Goal: Information Seeking & Learning: Learn about a topic

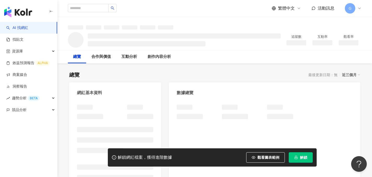
click at [295, 156] on icon "lock" at bounding box center [296, 158] width 4 height 4
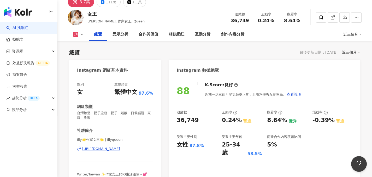
scroll to position [39, 0]
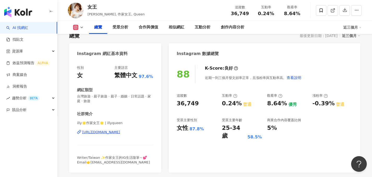
click at [120, 133] on div "https://www.instagram.com/illyqueen/" at bounding box center [101, 132] width 38 height 5
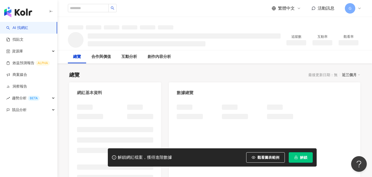
click at [297, 158] on icon "lock" at bounding box center [296, 158] width 4 height 4
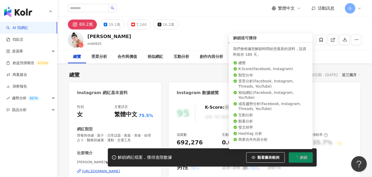
click at [297, 158] on icon "loading" at bounding box center [296, 158] width 4 height 4
click at [304, 155] on button "解鎖" at bounding box center [301, 157] width 24 height 10
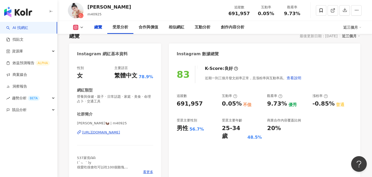
scroll to position [25, 0]
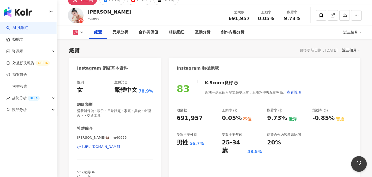
click at [120, 148] on div "https://www.instagram.com/m40925/" at bounding box center [101, 147] width 38 height 5
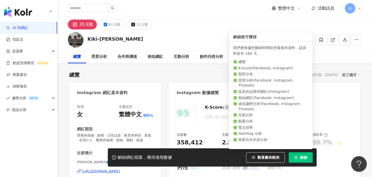
click at [298, 161] on button "解鎖" at bounding box center [301, 157] width 24 height 10
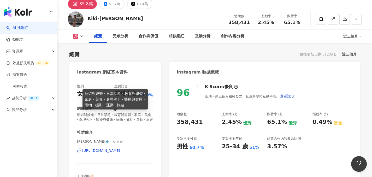
scroll to position [34, 0]
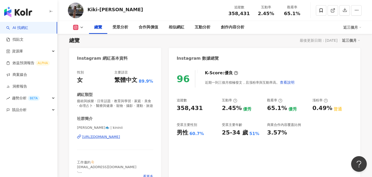
click at [111, 137] on div "https://www.instagram.com/kininii/" at bounding box center [101, 137] width 38 height 5
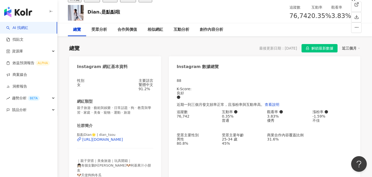
scroll to position [48, 0]
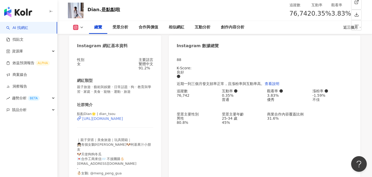
click at [123, 121] on div "https://www.instagram.com/dian_tsou/" at bounding box center [102, 119] width 41 height 4
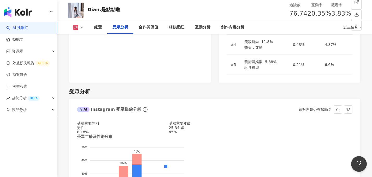
scroll to position [485, 0]
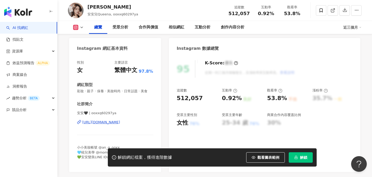
scroll to position [45, 0]
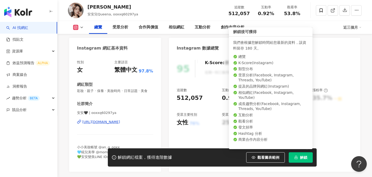
click at [304, 158] on span "解鎖" at bounding box center [303, 158] width 7 height 4
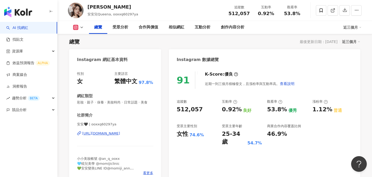
scroll to position [51, 0]
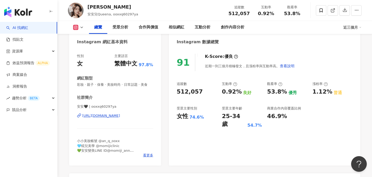
click at [120, 116] on div "https://www.instagram.com/ooxxq60297ya/" at bounding box center [101, 116] width 38 height 5
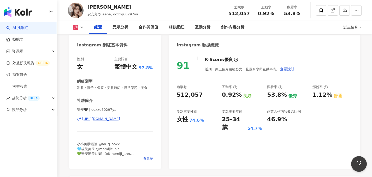
scroll to position [46, 0]
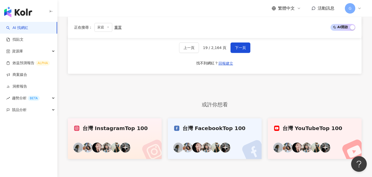
scroll to position [940, 0]
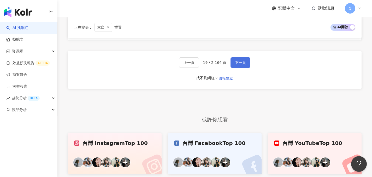
click at [240, 65] on span "下一頁" at bounding box center [240, 63] width 11 height 4
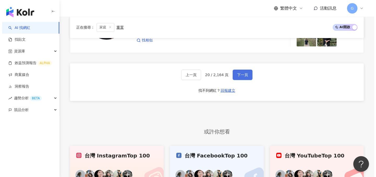
scroll to position [933, 0]
